Goal: Information Seeking & Learning: Learn about a topic

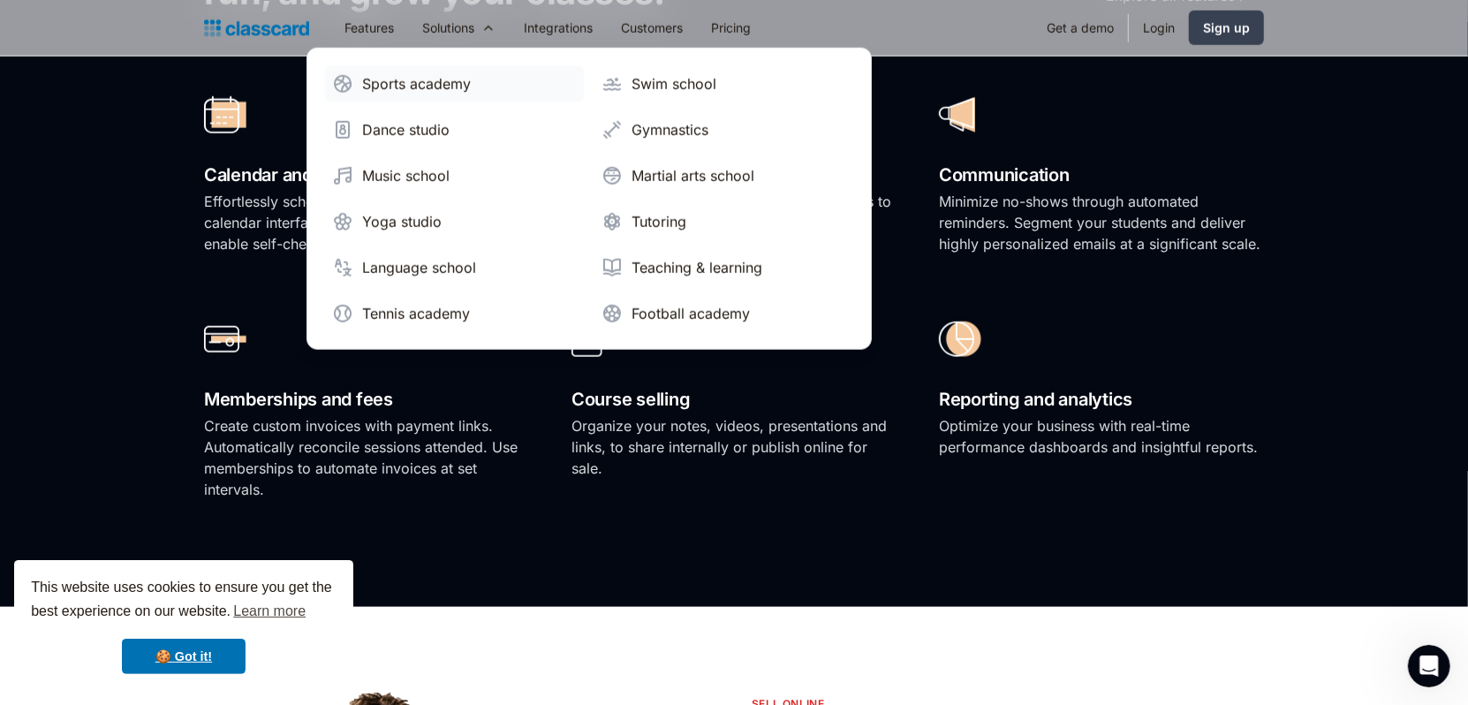
click at [412, 86] on div "Sports academy" at bounding box center [416, 83] width 109 height 21
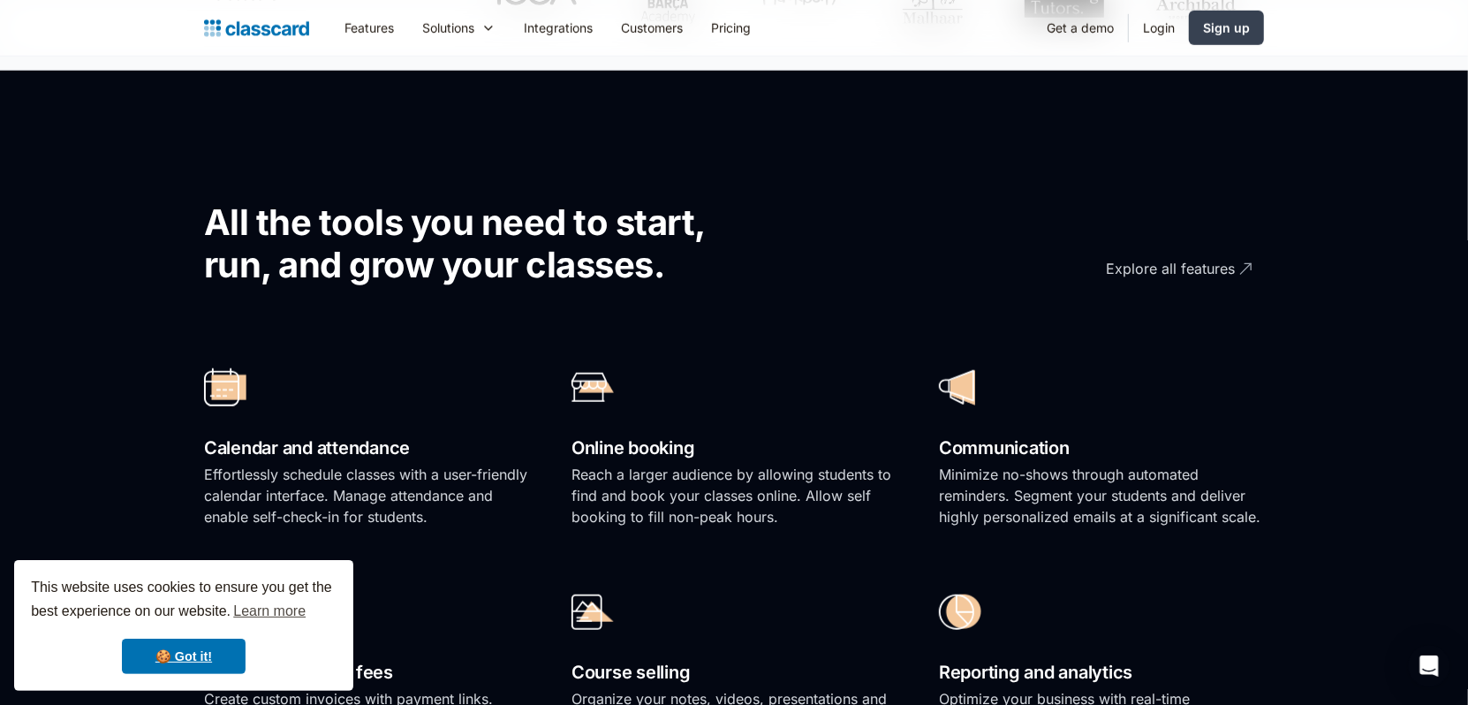
scroll to position [1177, 0]
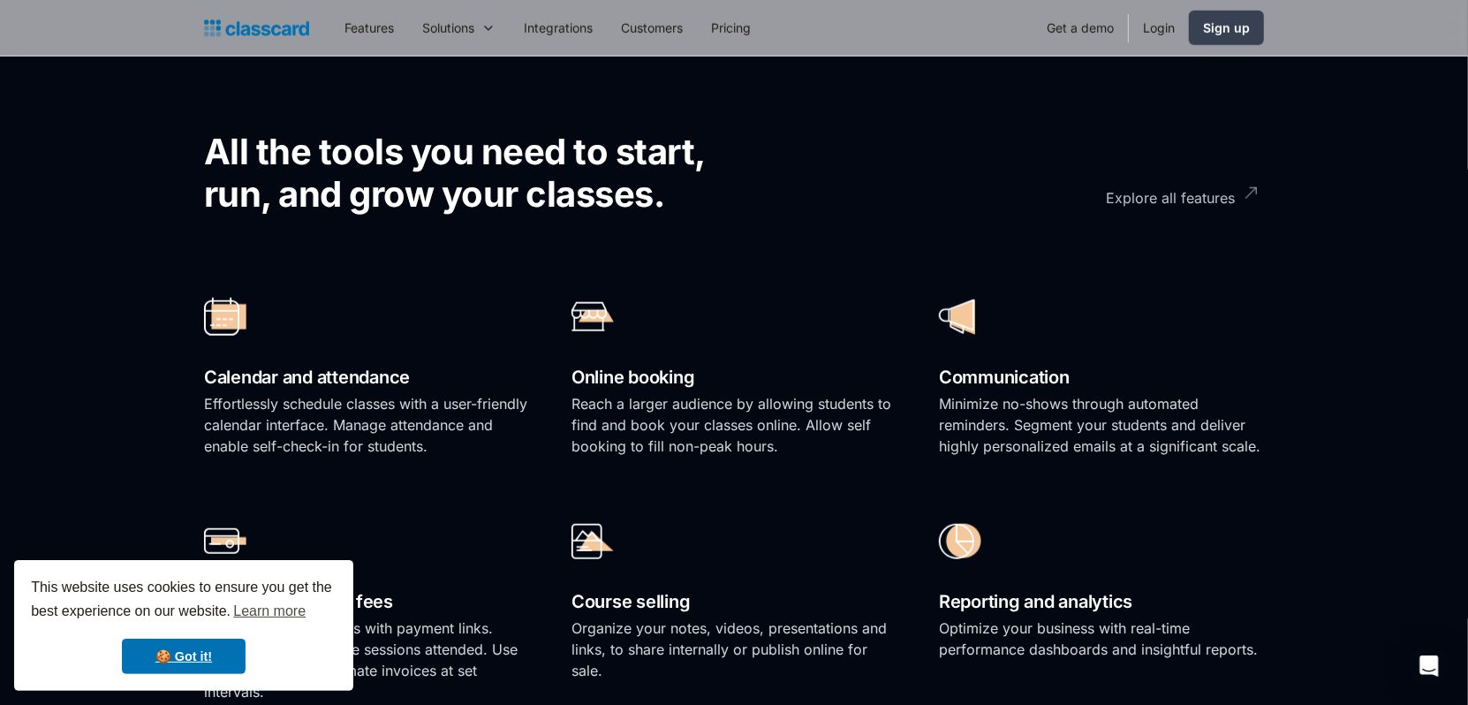
click at [1156, 192] on div "Explore all features" at bounding box center [1170, 191] width 129 height 34
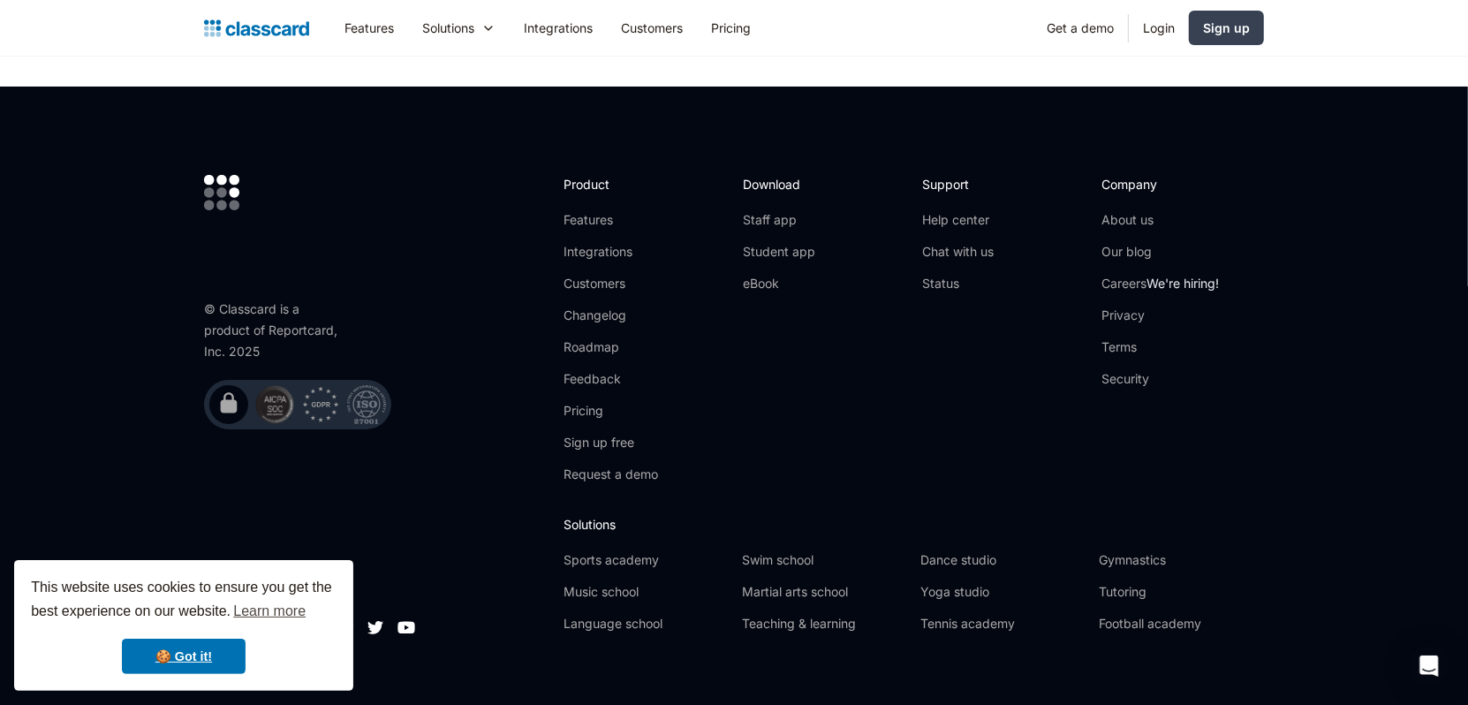
scroll to position [5344, 0]
